Goal: Obtain resource: Download file/media

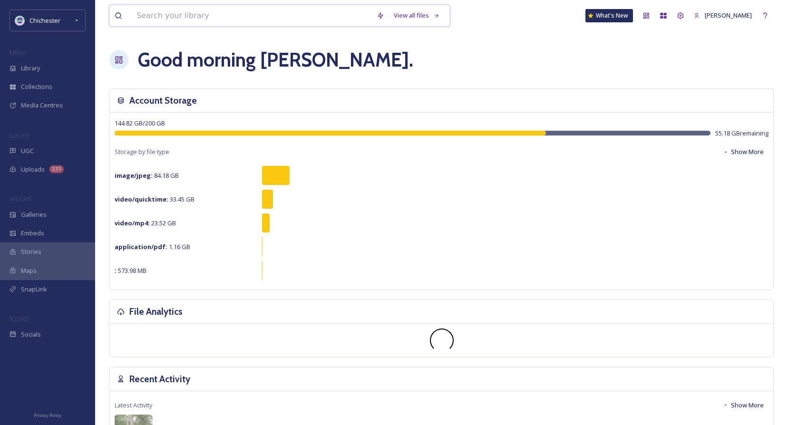
click at [152, 16] on input at bounding box center [252, 15] width 240 height 21
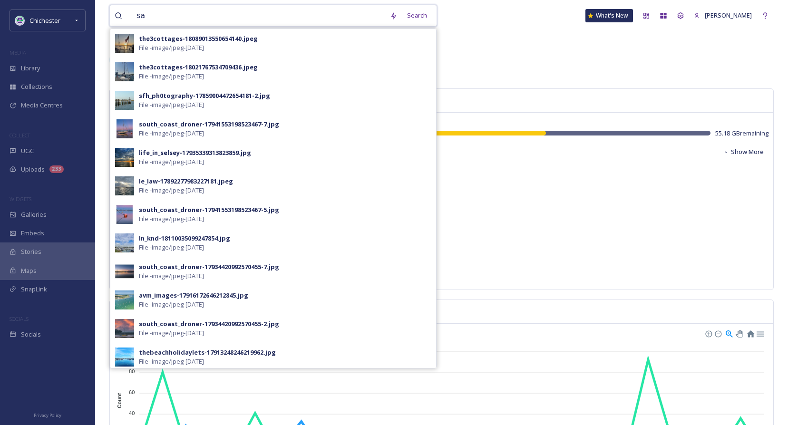
type input "s"
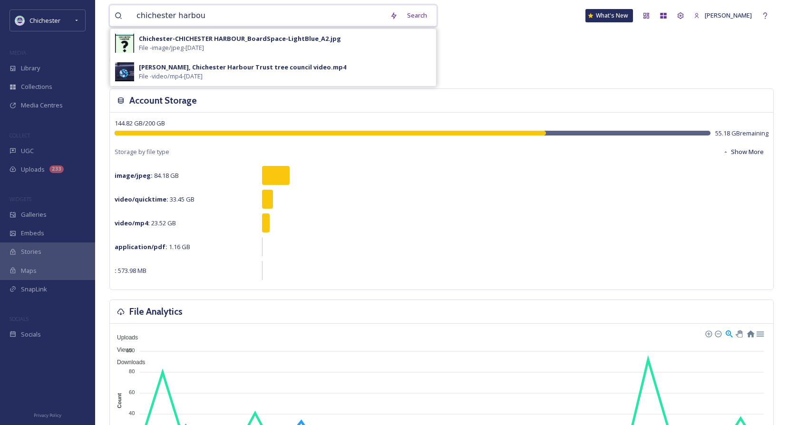
type input "[GEOGRAPHIC_DATA]"
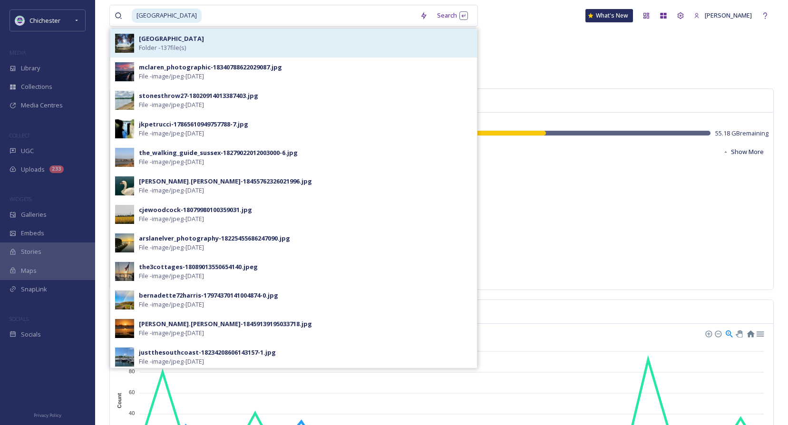
click at [228, 43] on div "Chichester Harbour Folder - 137 file(s)" at bounding box center [305, 43] width 333 height 18
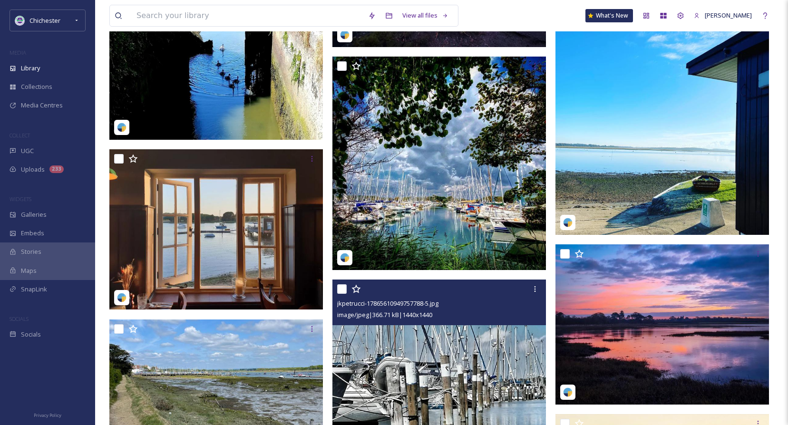
scroll to position [7035, 0]
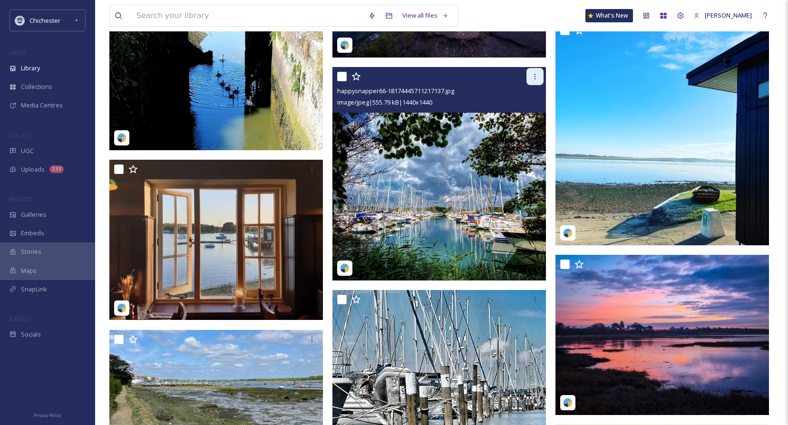
click at [539, 78] on div at bounding box center [534, 76] width 17 height 17
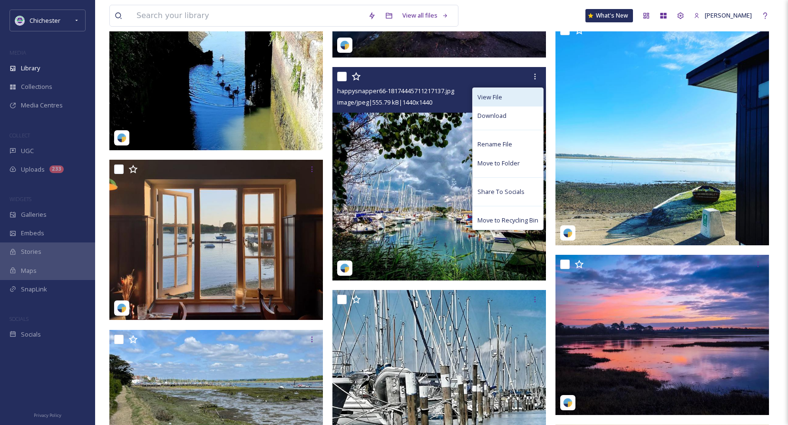
click at [511, 95] on div "View File" at bounding box center [507, 97] width 70 height 19
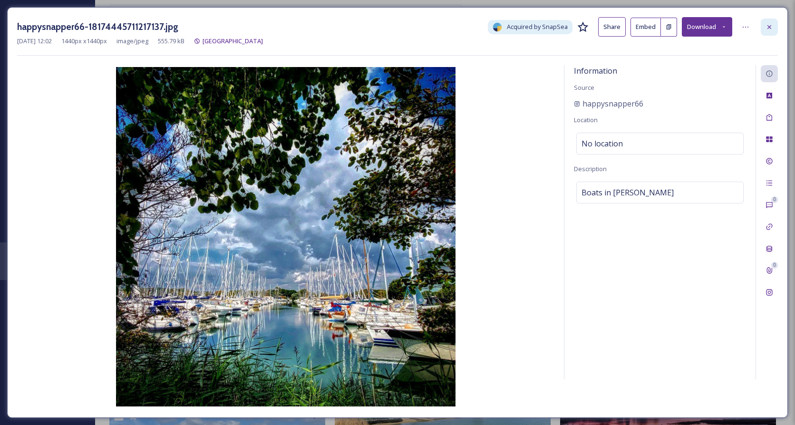
click at [771, 29] on icon at bounding box center [769, 27] width 8 height 8
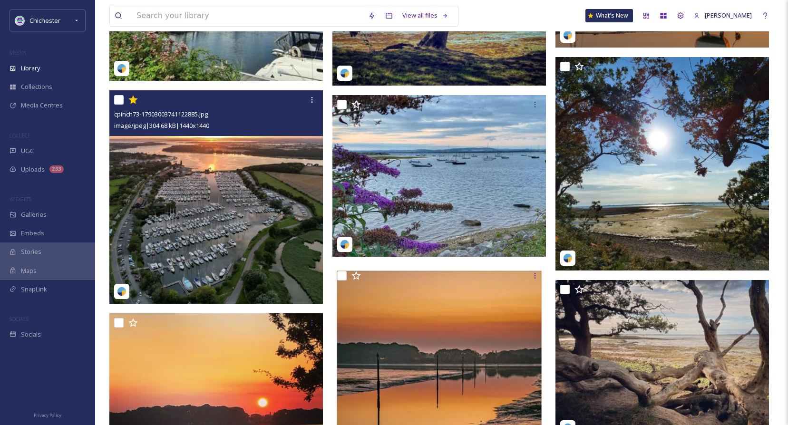
scroll to position [9250, 0]
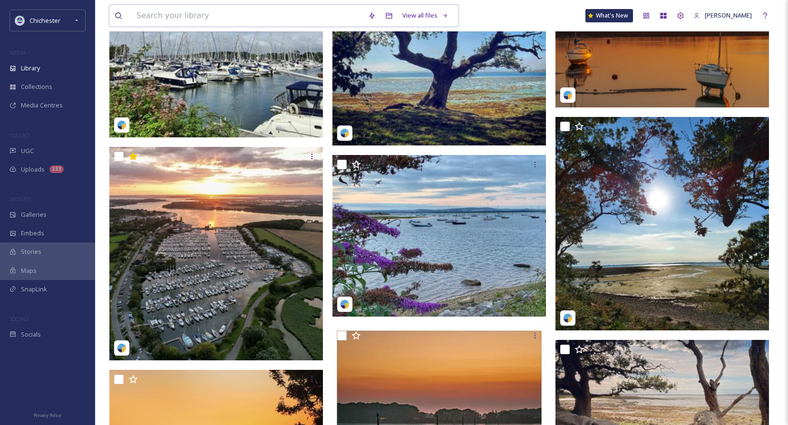
click at [143, 13] on input at bounding box center [247, 15] width 231 height 21
type input "sailing"
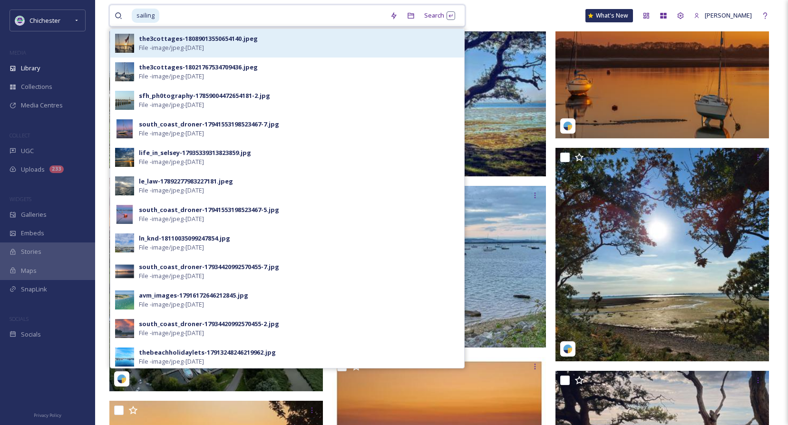
scroll to position [9202, 0]
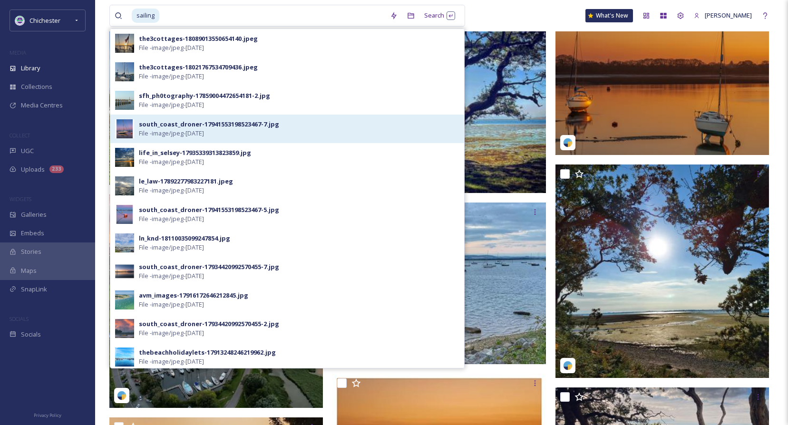
click at [169, 136] on span "File - image/jpeg - [DATE]" at bounding box center [171, 133] width 65 height 9
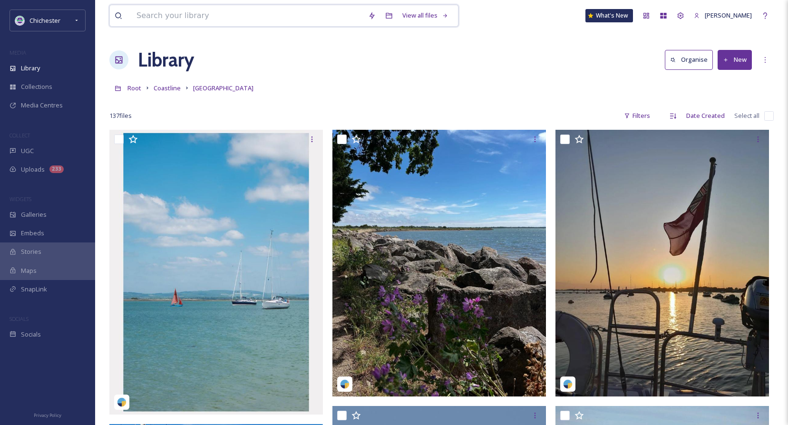
click at [158, 15] on input at bounding box center [247, 15] width 231 height 21
type input "sailing"
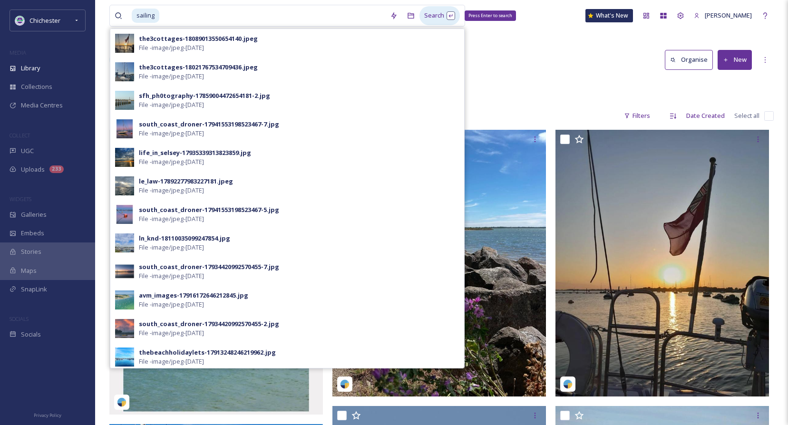
click at [430, 17] on div "Search Press Enter to search" at bounding box center [439, 15] width 40 height 19
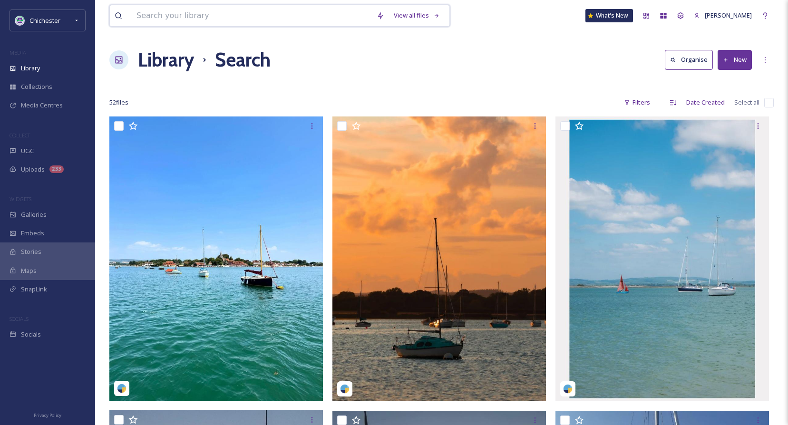
click at [207, 20] on input at bounding box center [252, 15] width 240 height 21
type input "[GEOGRAPHIC_DATA]"
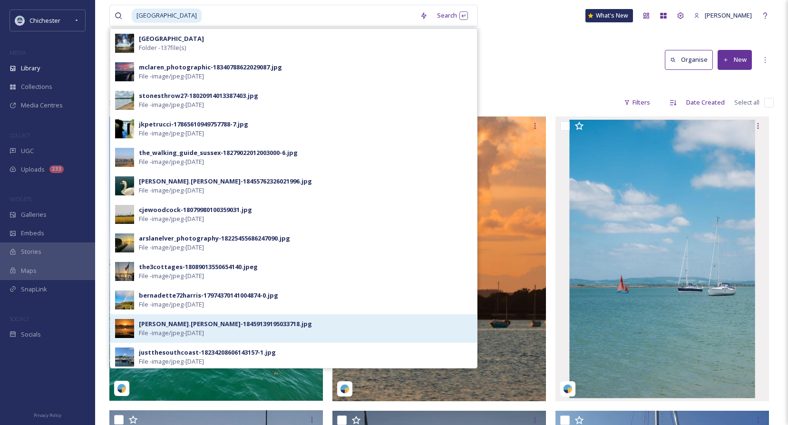
click at [177, 328] on span "File - image/jpeg - [DATE]" at bounding box center [171, 332] width 65 height 9
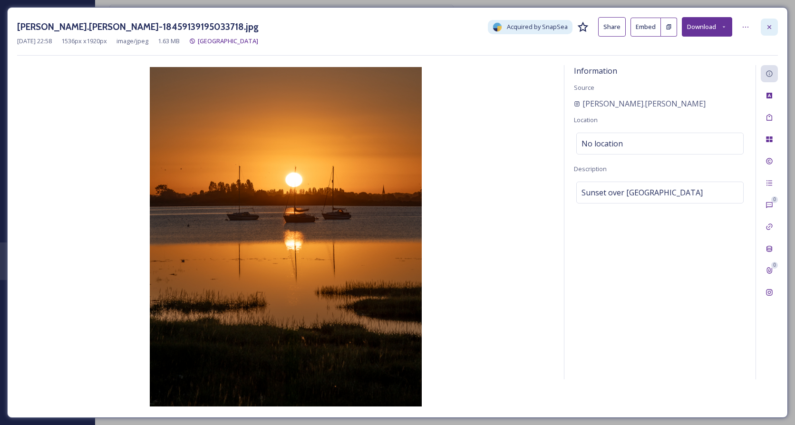
click at [769, 30] on icon at bounding box center [769, 27] width 8 height 8
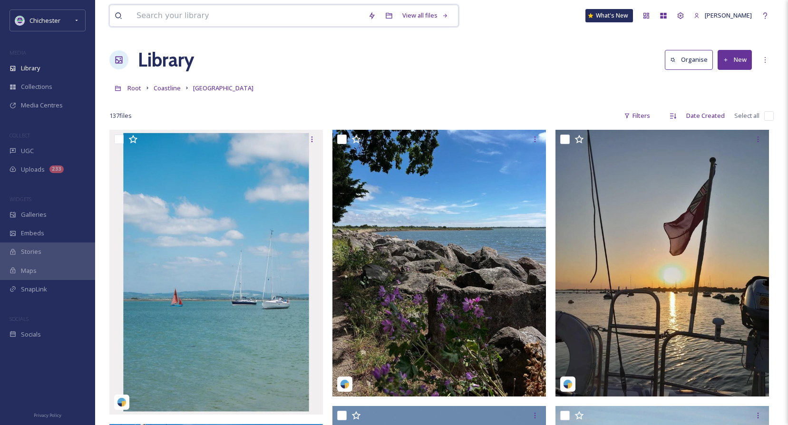
click at [162, 16] on input at bounding box center [247, 15] width 231 height 21
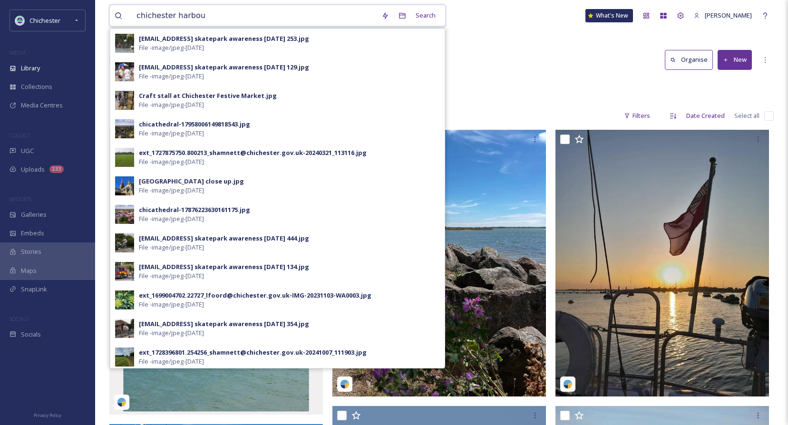
type input "[GEOGRAPHIC_DATA]"
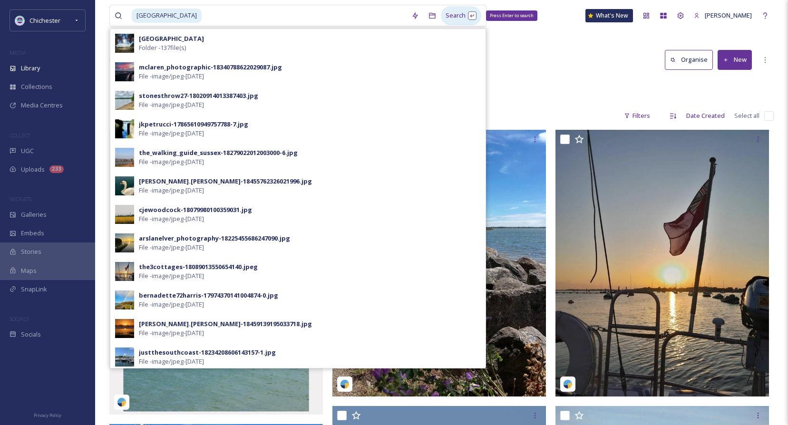
click at [453, 18] on div "Search Press Enter to search" at bounding box center [461, 15] width 40 height 19
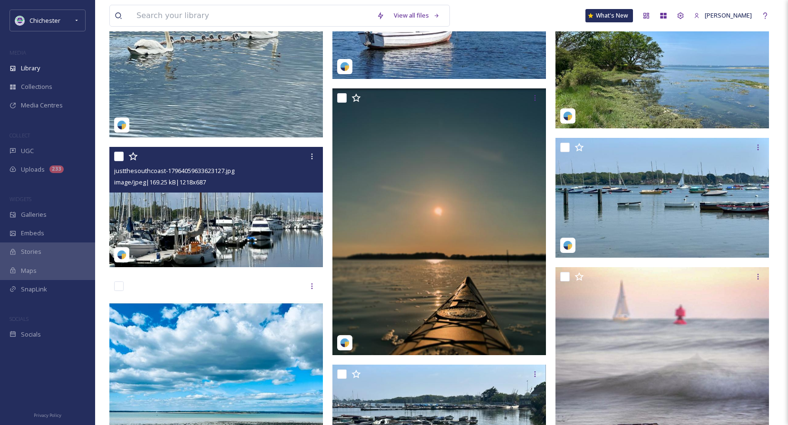
scroll to position [5229, 0]
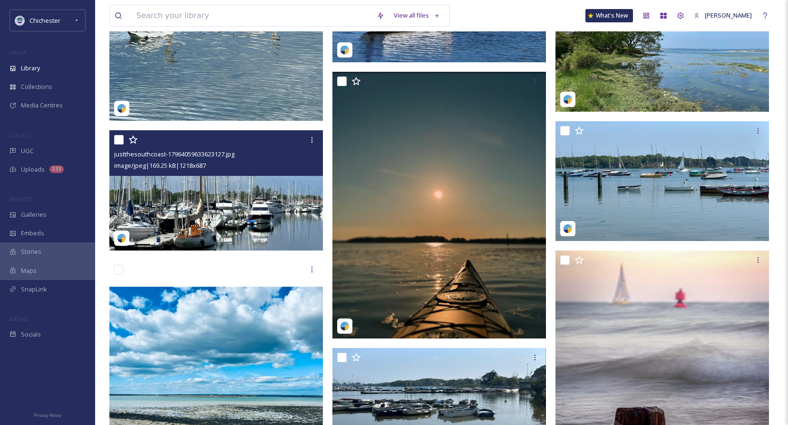
click at [223, 227] on img at bounding box center [215, 190] width 213 height 120
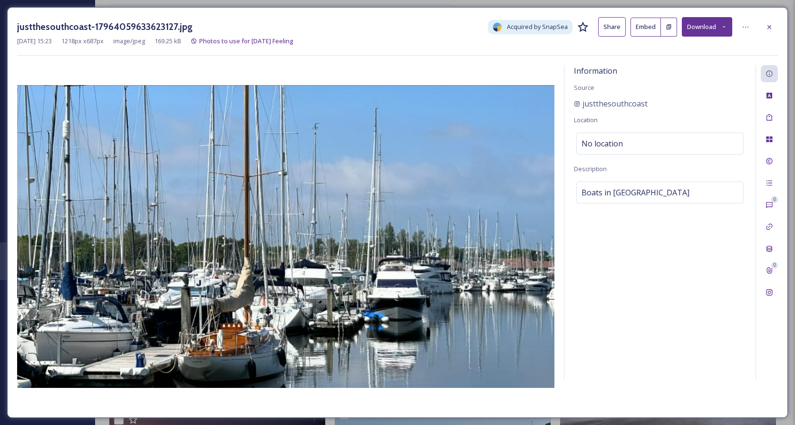
click at [712, 28] on button "Download" at bounding box center [707, 26] width 50 height 19
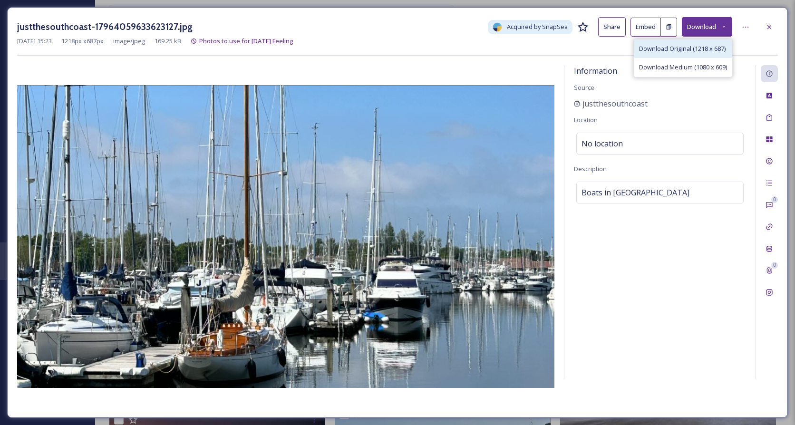
click at [664, 50] on span "Download Original (1218 x 687)" at bounding box center [682, 48] width 87 height 9
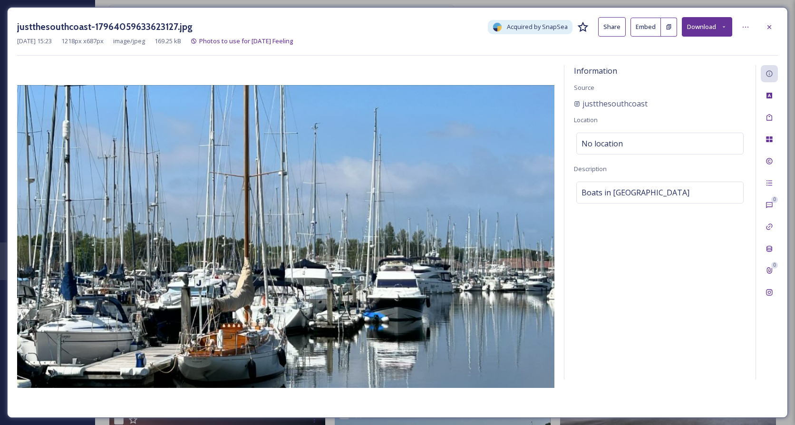
click at [511, 46] on div "[DATE] 15:23 1218 px x 687 px image/jpeg 169.25 kB Photos to use for [DATE] Fee…" at bounding box center [397, 41] width 761 height 9
click at [614, 33] on button "Share" at bounding box center [612, 26] width 28 height 19
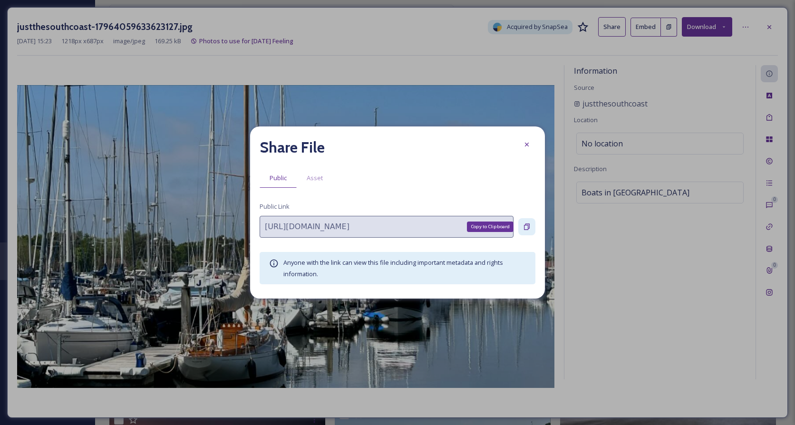
click at [530, 229] on icon at bounding box center [527, 227] width 8 height 8
drag, startPoint x: 531, startPoint y: 146, endPoint x: 515, endPoint y: 138, distance: 18.5
click at [531, 146] on div at bounding box center [526, 144] width 17 height 17
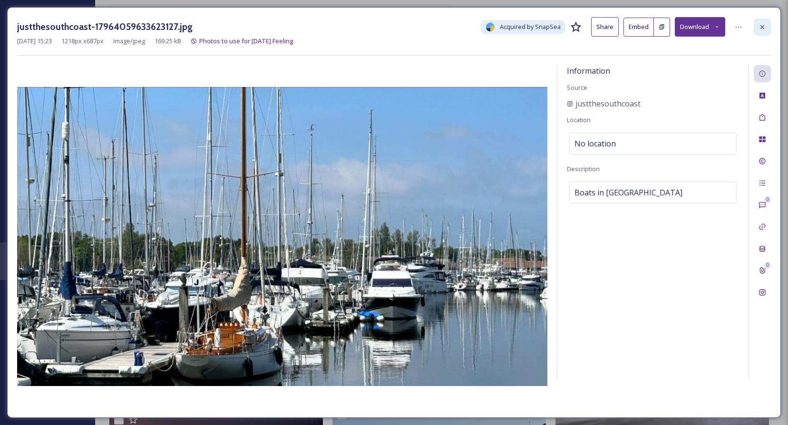
click at [764, 25] on icon at bounding box center [762, 27] width 8 height 8
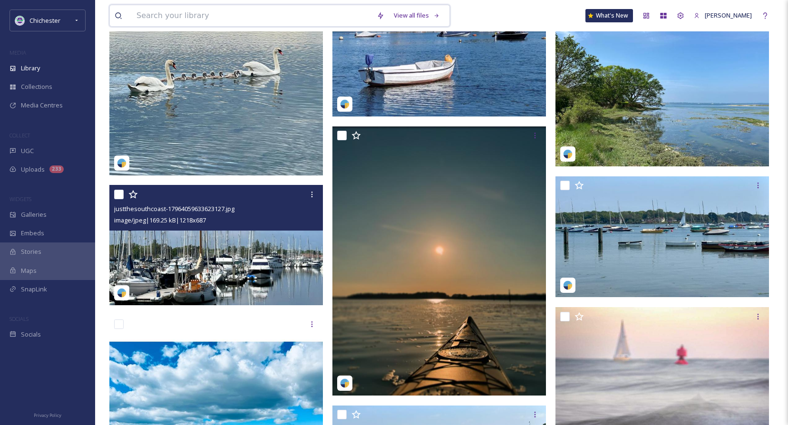
click at [217, 15] on input at bounding box center [252, 15] width 240 height 21
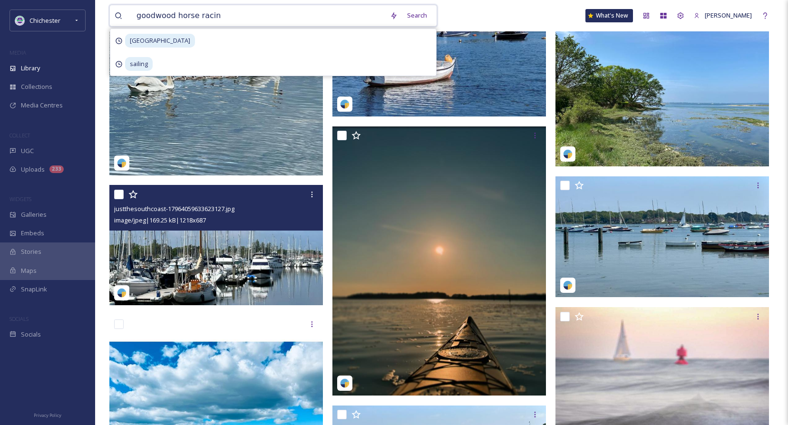
type input "goodwood horse racing"
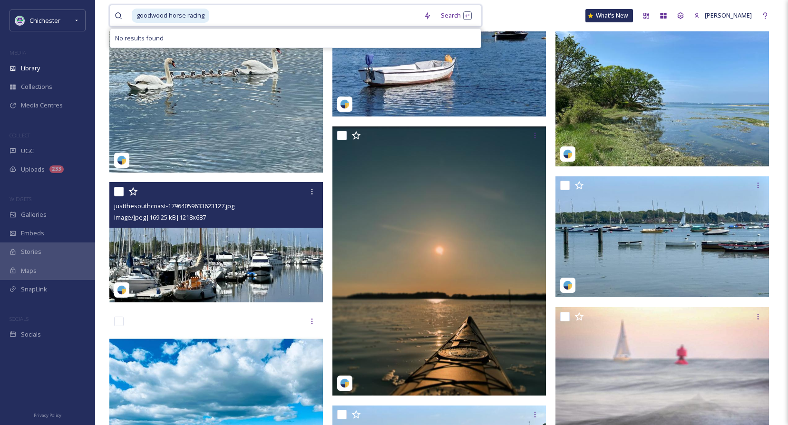
drag, startPoint x: 227, startPoint y: 16, endPoint x: 0, endPoint y: 0, distance: 226.8
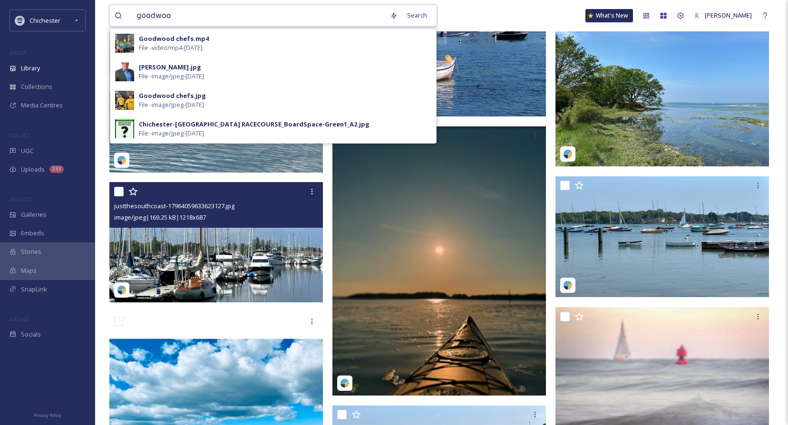
type input "goodwood"
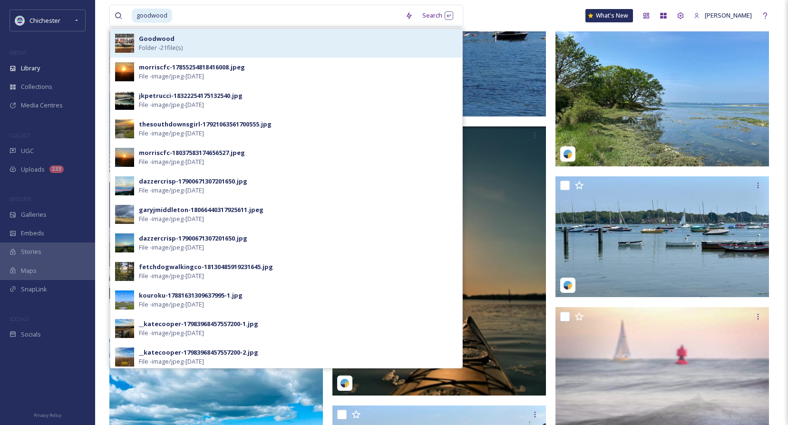
click at [167, 45] on span "Folder - 21 file(s)" at bounding box center [161, 47] width 44 height 9
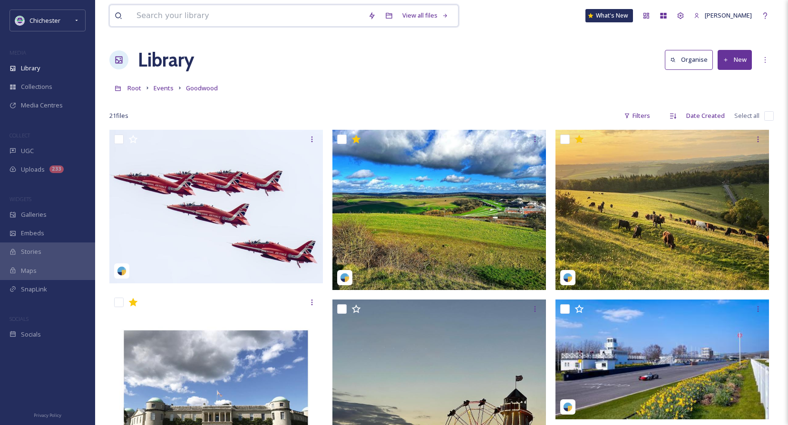
click at [194, 19] on input at bounding box center [247, 15] width 231 height 21
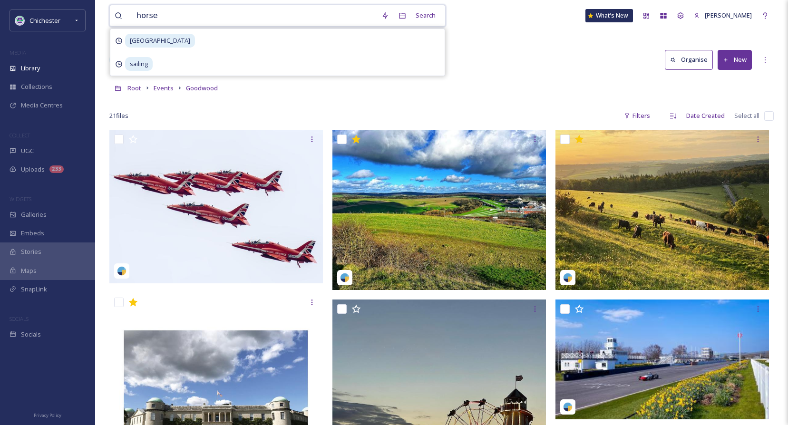
type input "horses"
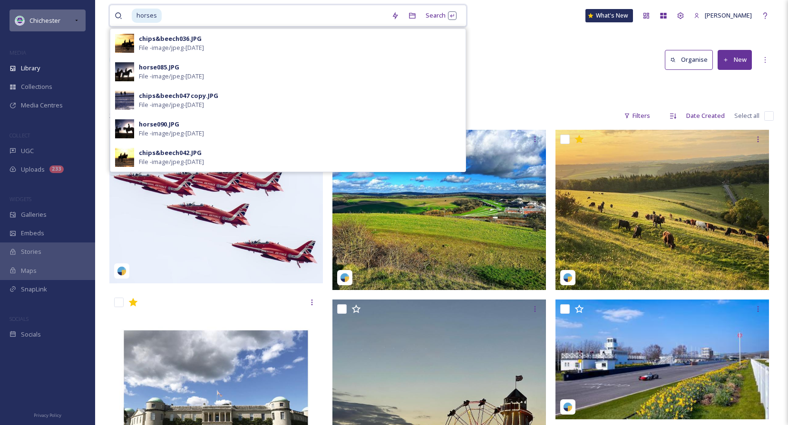
drag, startPoint x: 164, startPoint y: 19, endPoint x: 51, endPoint y: 15, distance: 113.7
type input "horse"
type input "h"
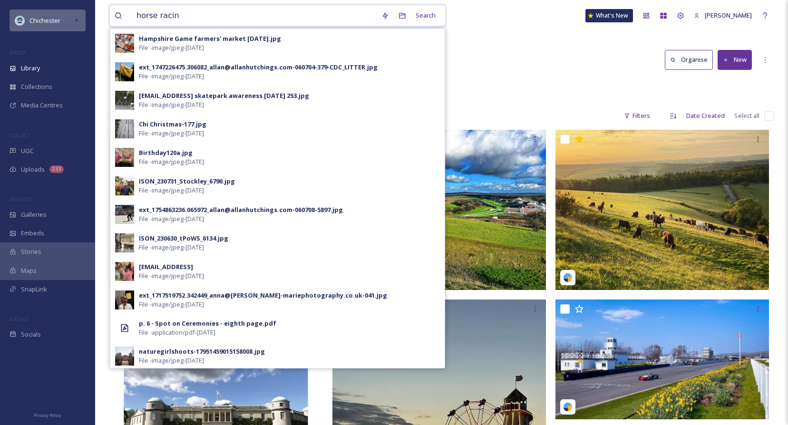
type input "horse racing"
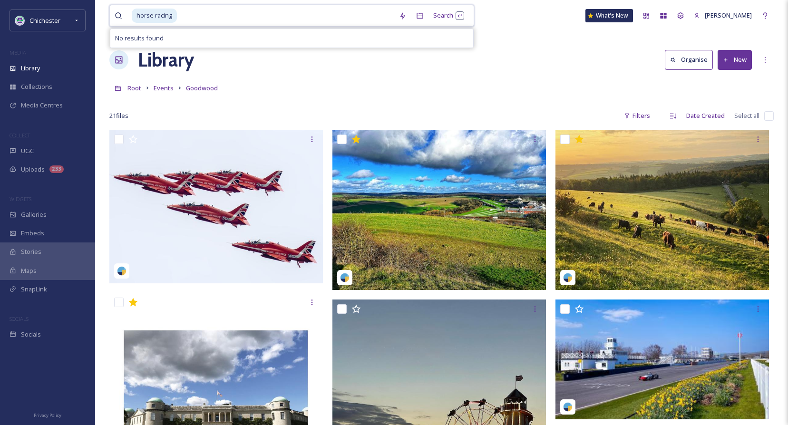
click at [196, 19] on input at bounding box center [286, 15] width 216 height 21
type input "h"
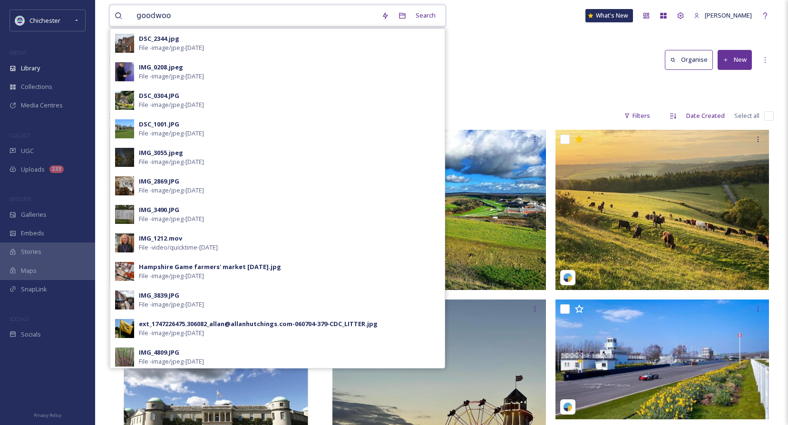
type input "goodwood"
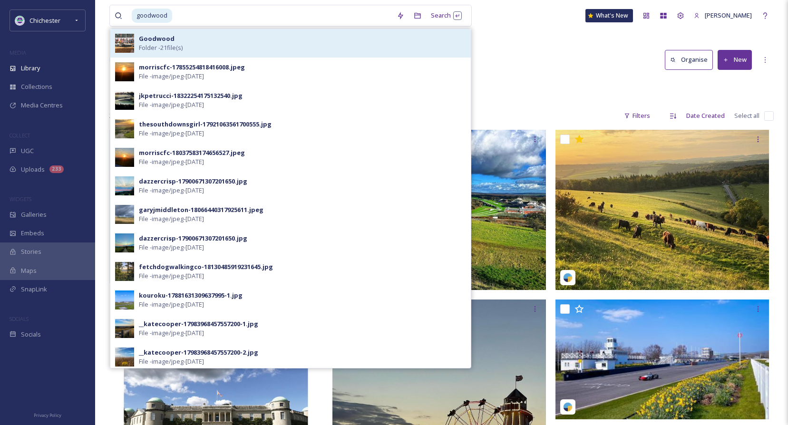
click at [172, 47] on span "Folder - 21 file(s)" at bounding box center [161, 47] width 44 height 9
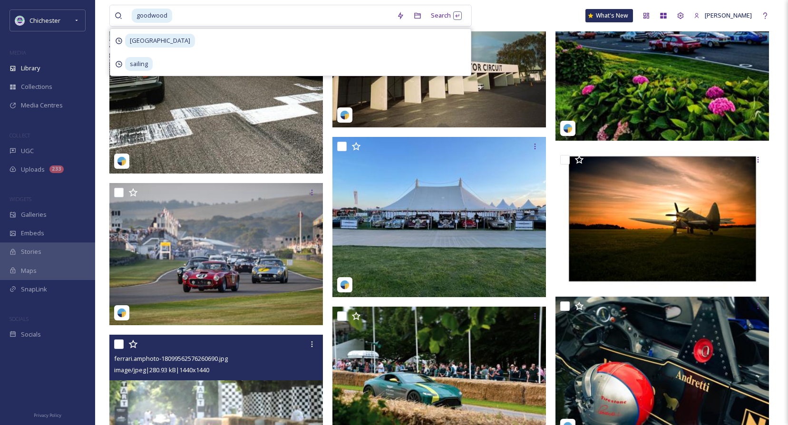
scroll to position [643, 0]
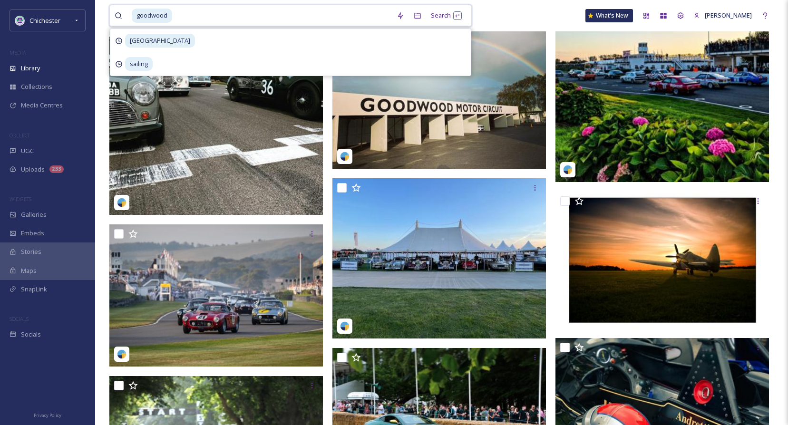
click at [183, 18] on input at bounding box center [282, 15] width 219 height 21
type input "g"
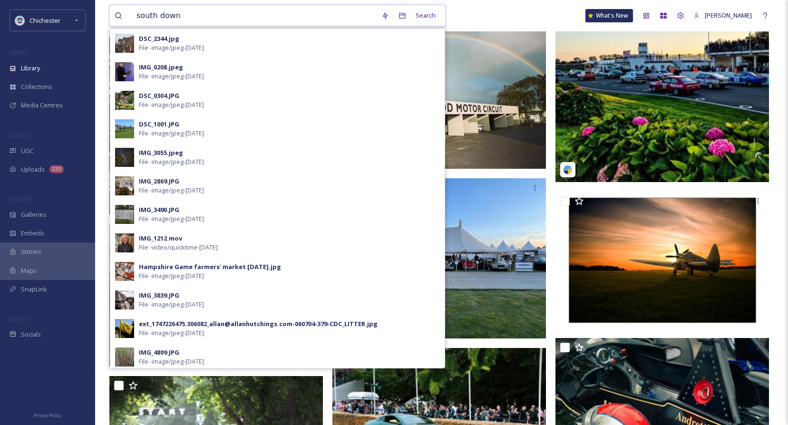
type input "[GEOGRAPHIC_DATA]"
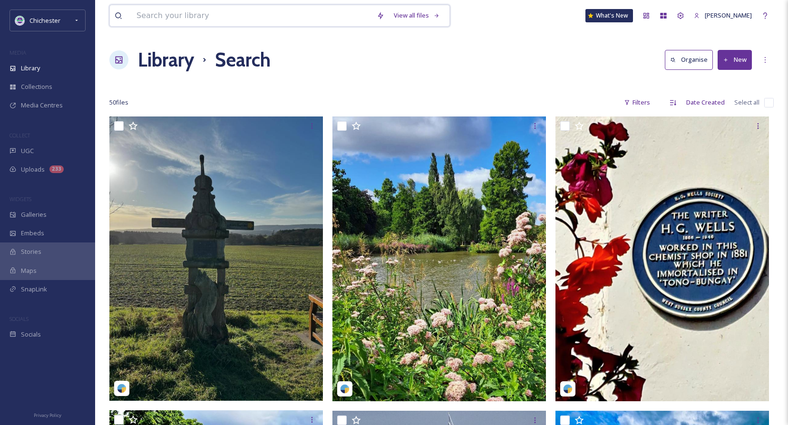
click at [181, 16] on input at bounding box center [252, 15] width 240 height 21
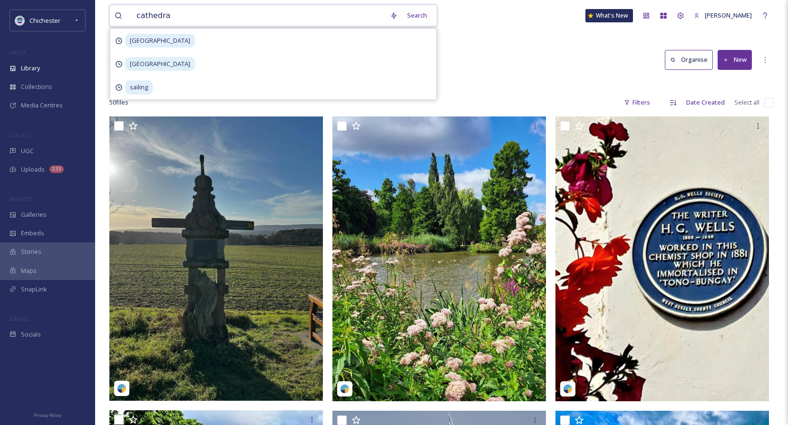
type input "cathedral"
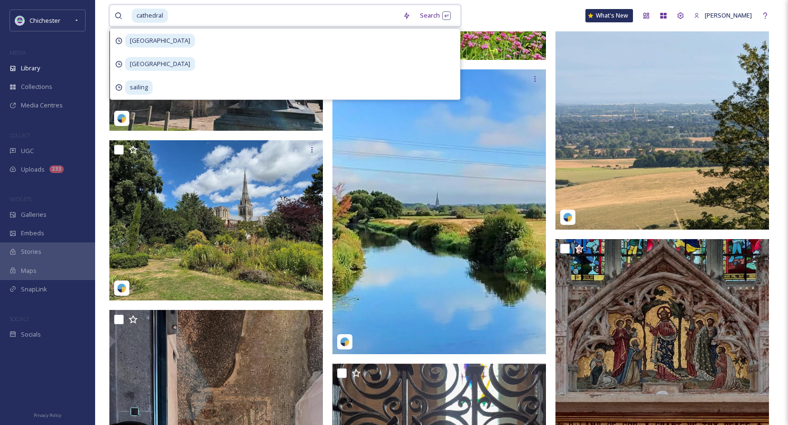
scroll to position [665, 0]
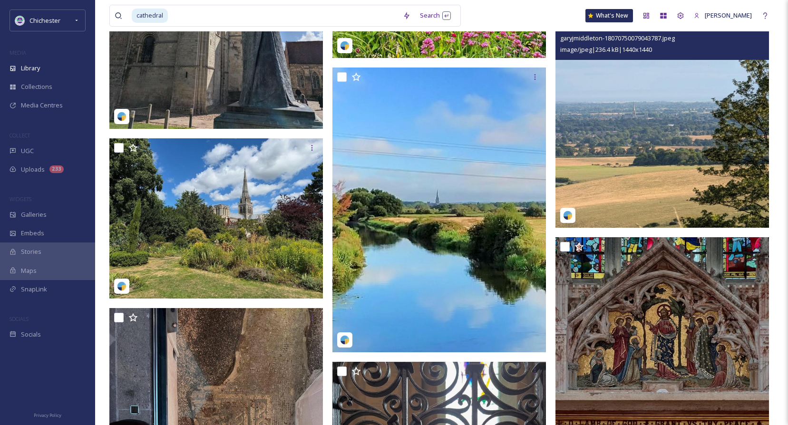
click at [640, 135] on img at bounding box center [661, 120] width 213 height 213
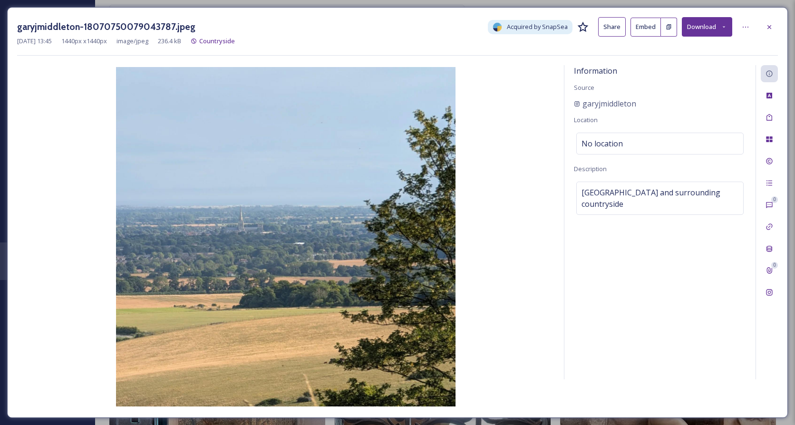
click at [703, 28] on button "Download" at bounding box center [707, 26] width 50 height 19
click at [617, 29] on button "Share" at bounding box center [612, 26] width 28 height 19
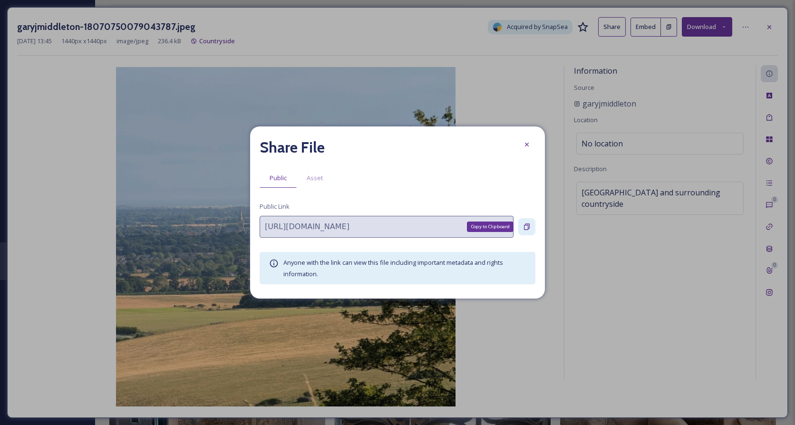
click at [529, 229] on icon at bounding box center [527, 227] width 6 height 6
click at [529, 145] on icon at bounding box center [527, 145] width 8 height 8
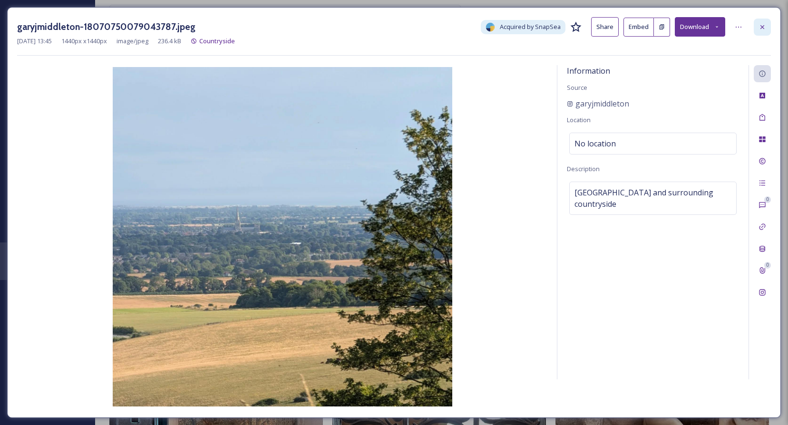
click at [765, 25] on icon at bounding box center [762, 27] width 8 height 8
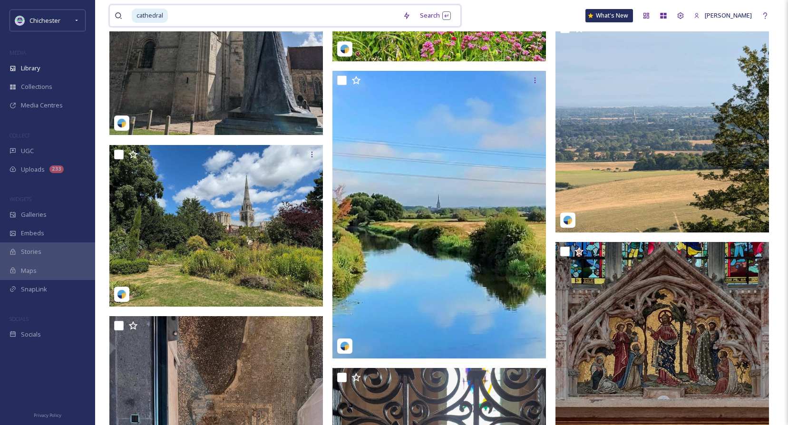
click at [216, 18] on input at bounding box center [283, 15] width 229 height 21
type input "c"
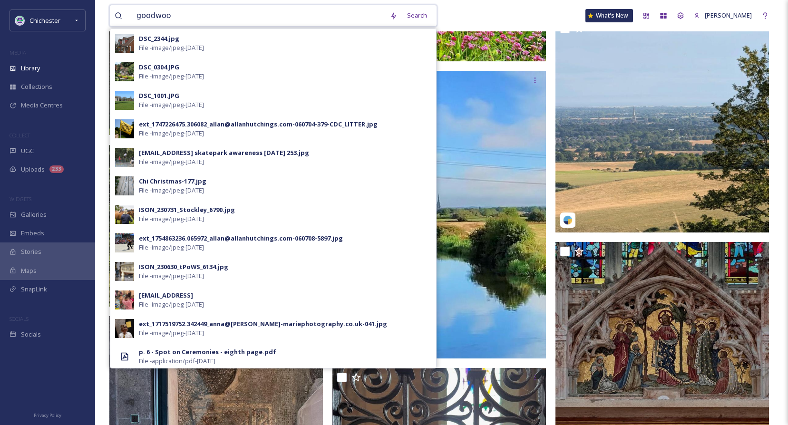
type input "goodwood"
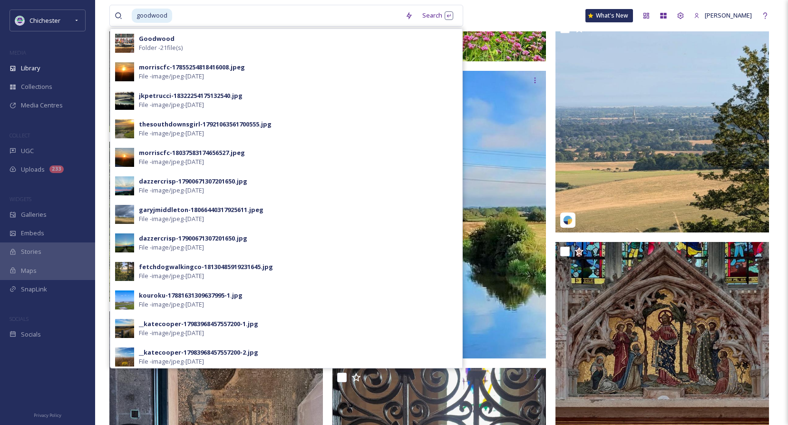
click at [186, 46] on div "Goodwood Folder - 21 file(s)" at bounding box center [298, 43] width 318 height 18
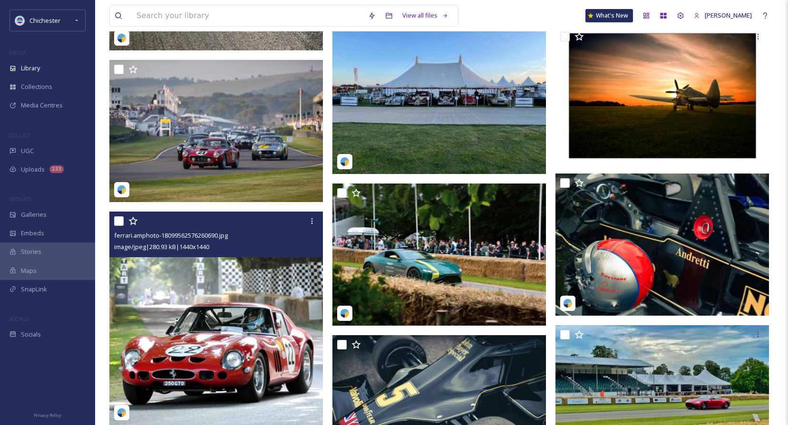
scroll to position [808, 0]
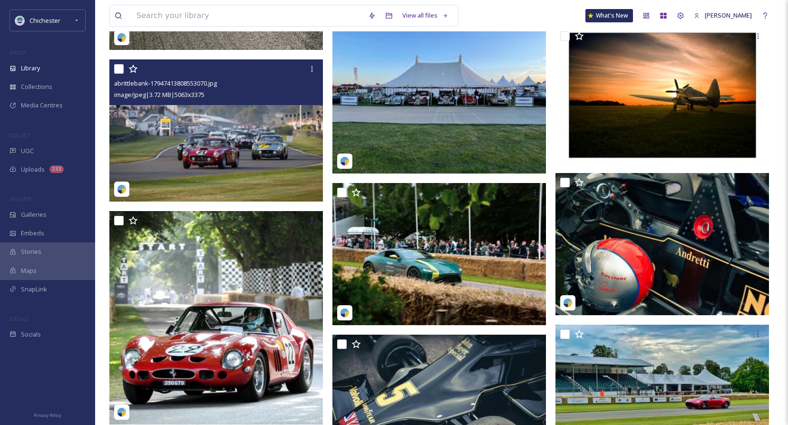
click at [242, 123] on img at bounding box center [215, 130] width 213 height 143
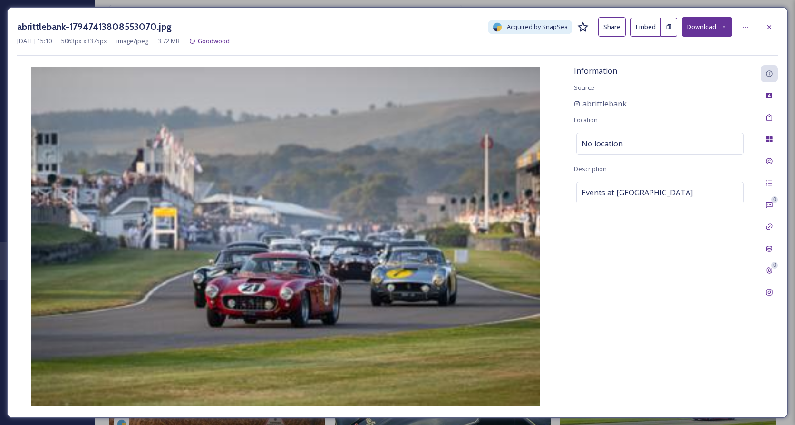
click at [617, 28] on button "Share" at bounding box center [612, 26] width 28 height 19
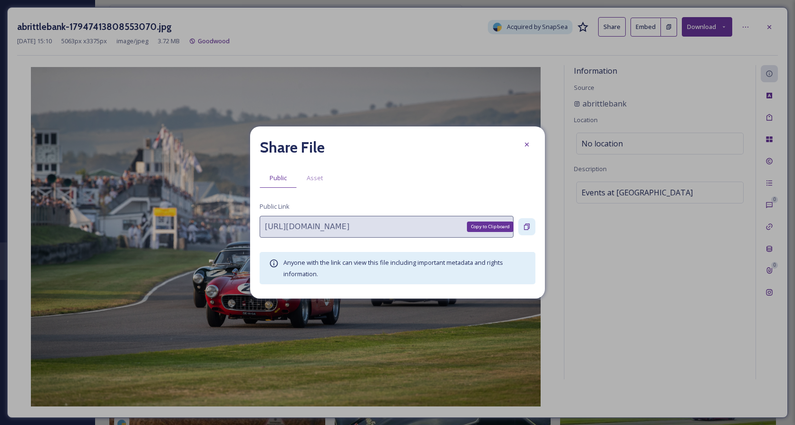
click at [532, 227] on div "Copy to Clipboard" at bounding box center [526, 226] width 17 height 17
click at [527, 143] on icon at bounding box center [527, 145] width 8 height 8
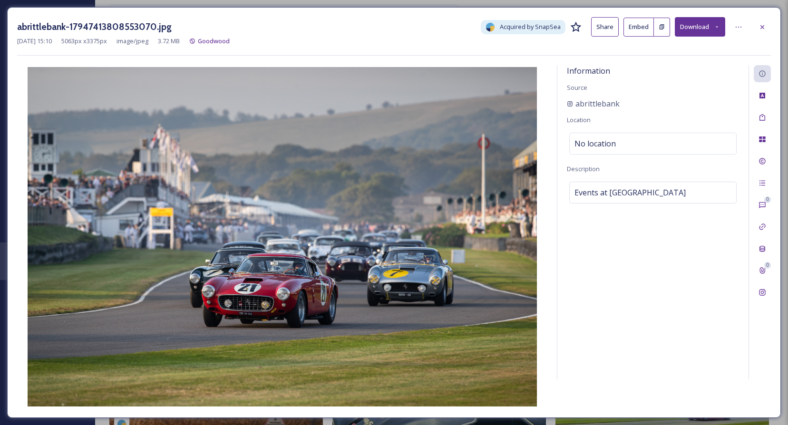
scroll to position [802, 0]
